Goal: Information Seeking & Learning: Learn about a topic

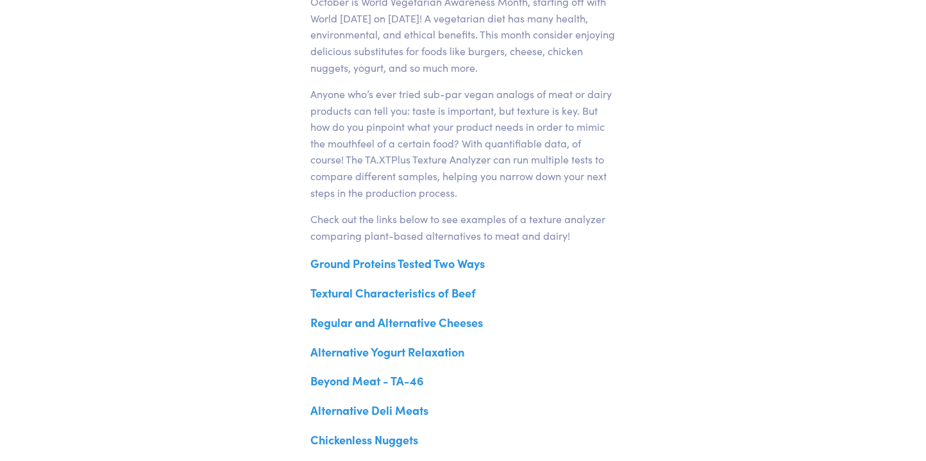
scroll to position [760, 0]
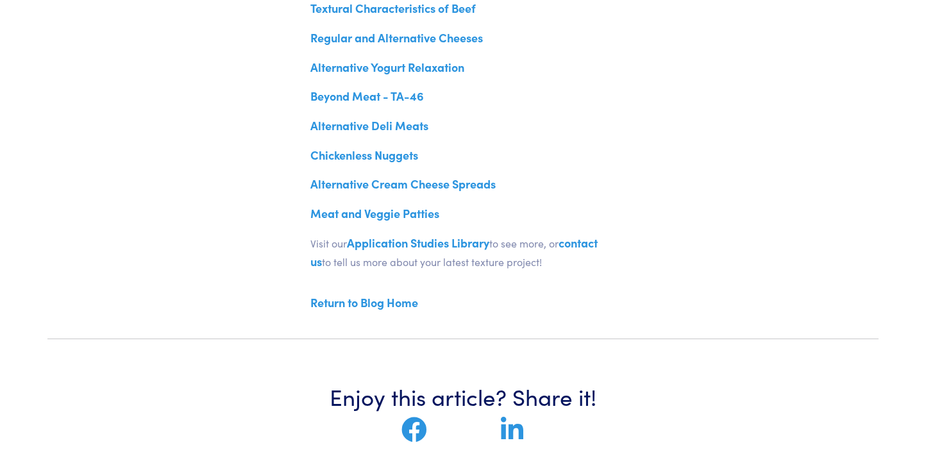
click at [401, 133] on link "Alternative Deli Meats" at bounding box center [369, 125] width 118 height 16
click at [397, 75] on link "Alternative Yogurt Relaxation" at bounding box center [387, 67] width 154 height 16
